Goal: Task Accomplishment & Management: Complete application form

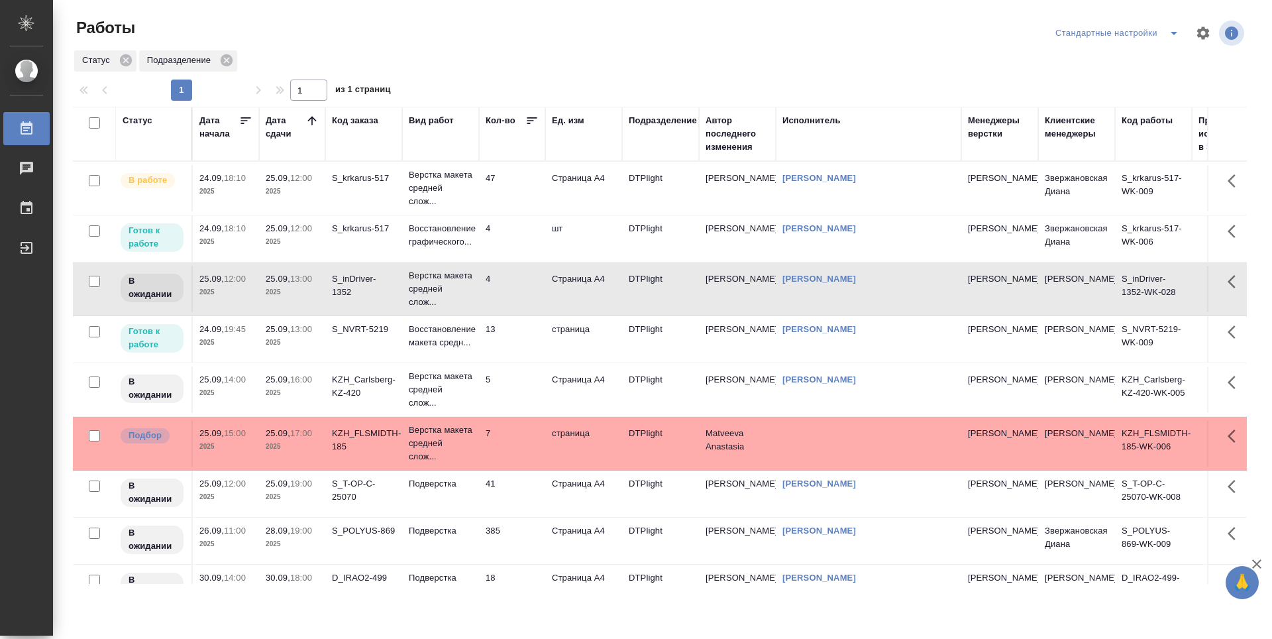
click at [513, 445] on td "7" at bounding box center [512, 443] width 66 height 46
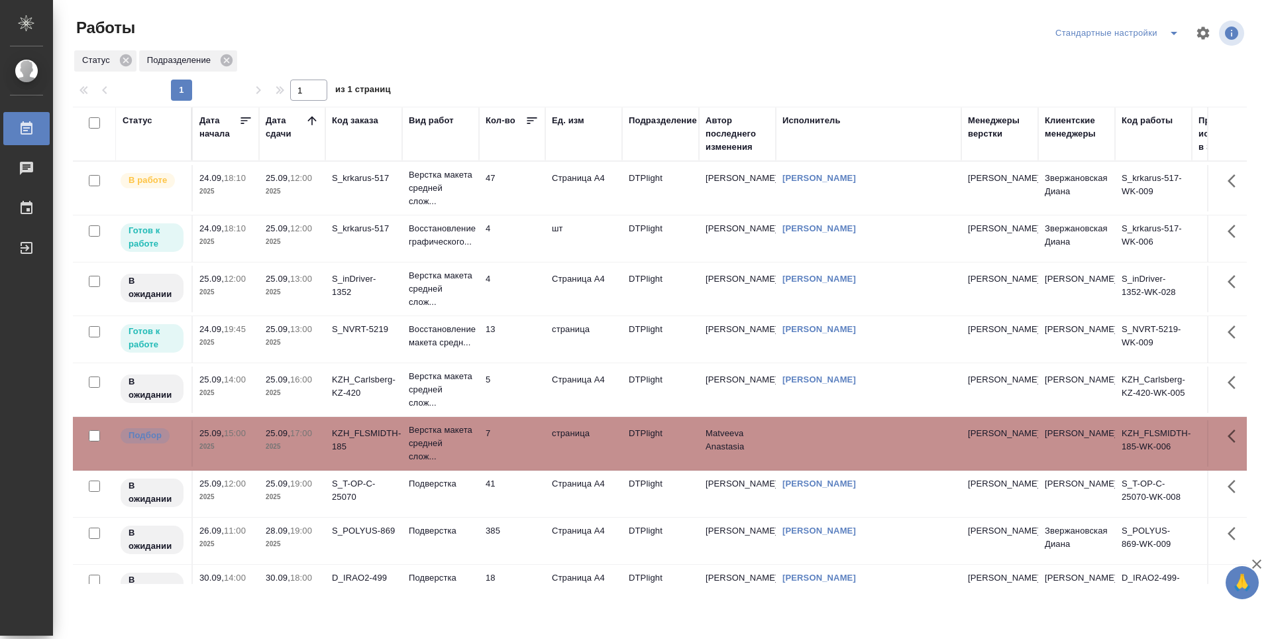
click at [513, 445] on td "7" at bounding box center [512, 443] width 66 height 46
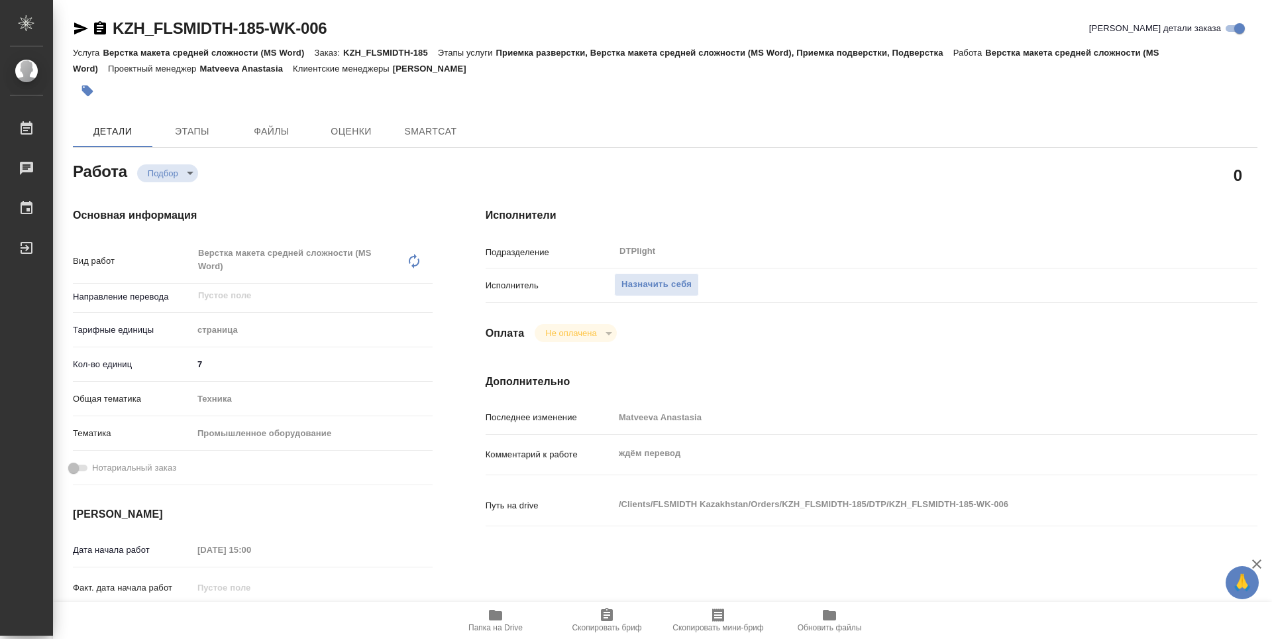
type textarea "x"
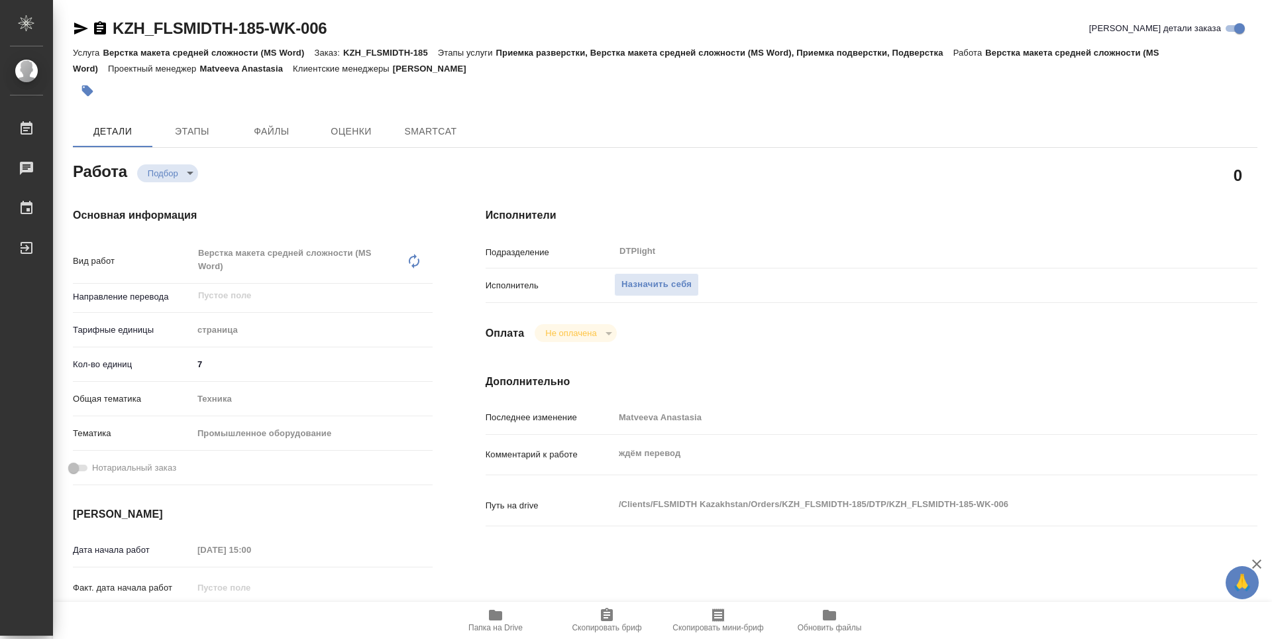
type textarea "x"
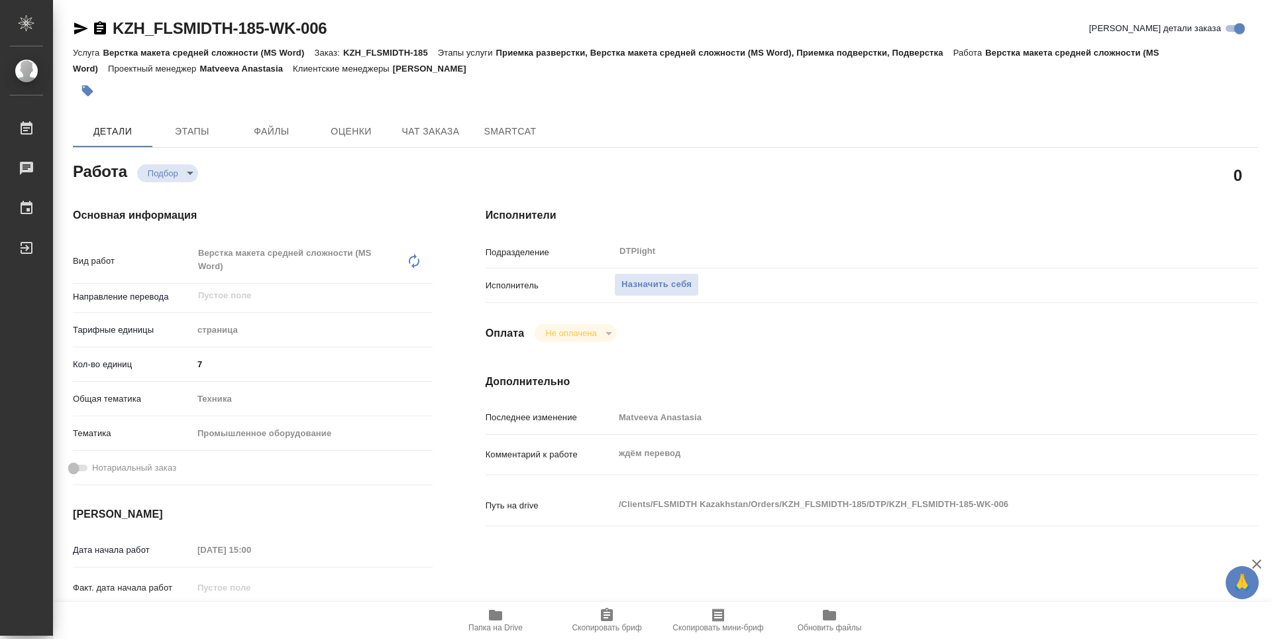
type textarea "x"
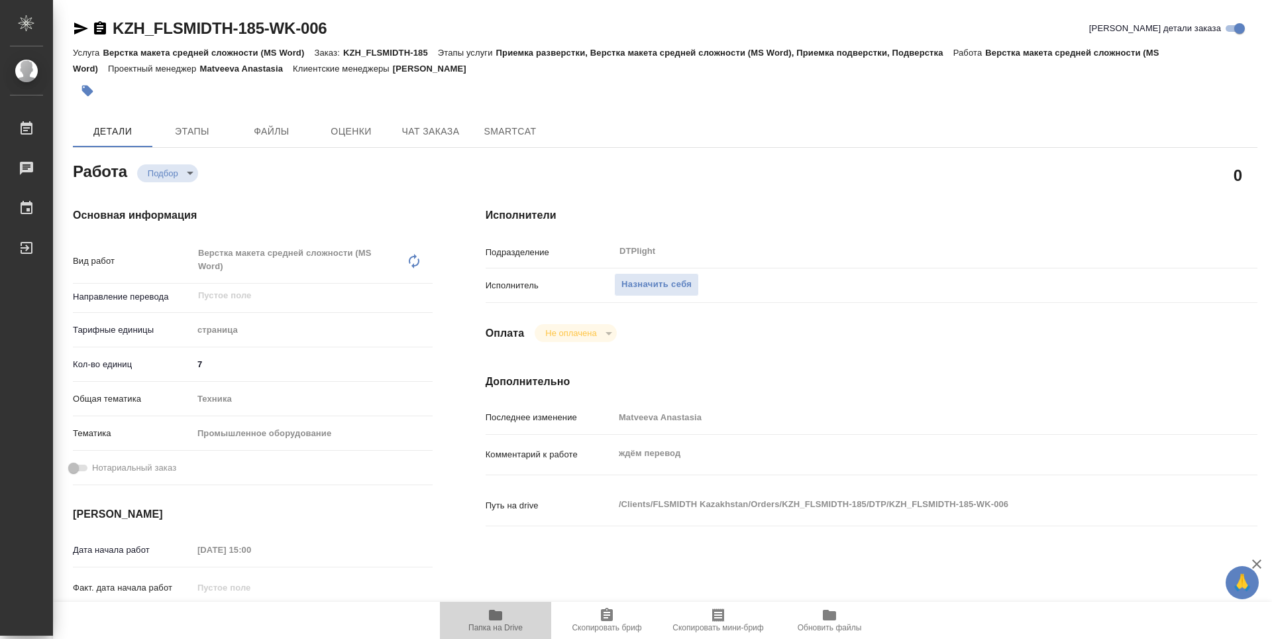
click at [498, 611] on icon "button" at bounding box center [495, 614] width 13 height 11
type textarea "x"
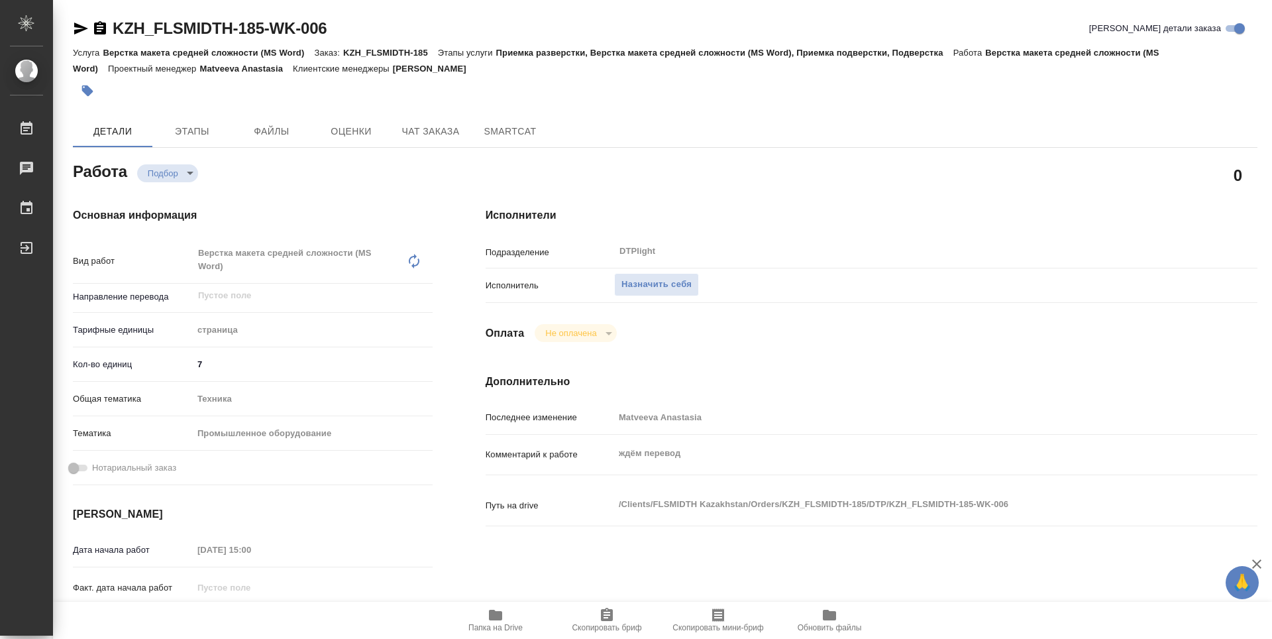
type textarea "x"
click at [683, 279] on span "Назначить себя" at bounding box center [656, 284] width 70 height 15
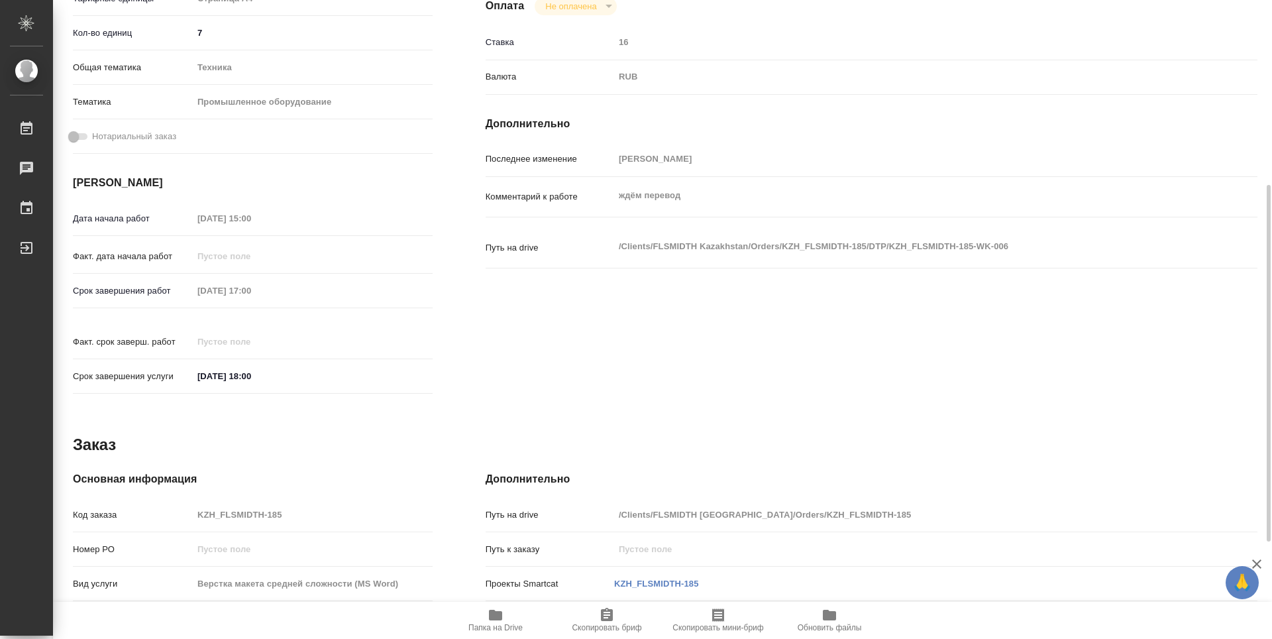
scroll to position [505, 0]
